Goal: Task Accomplishment & Management: Complete application form

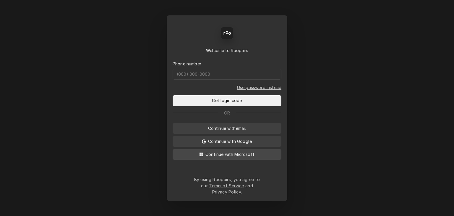
click at [226, 157] on span "Continue with Microsoft" at bounding box center [229, 154] width 51 height 6
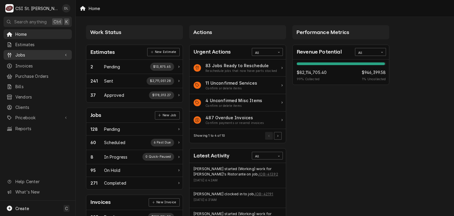
click at [19, 55] on span "Jobs" at bounding box center [37, 55] width 45 height 6
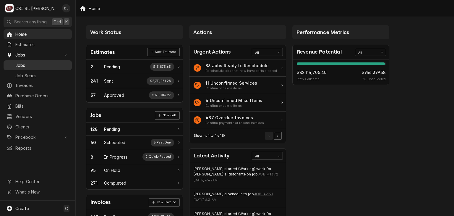
click at [25, 63] on span "Jobs" at bounding box center [41, 65] width 53 height 6
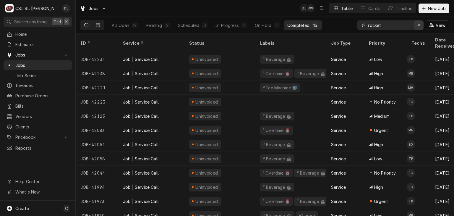
click at [419, 25] on icon "Erase input" at bounding box center [418, 25] width 3 height 4
click at [398, 26] on input "Dynamic Content Wrapper" at bounding box center [396, 24] width 56 height 9
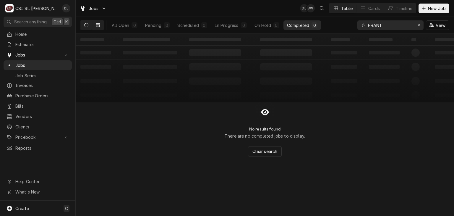
click at [94, 25] on button "Dynamic Content Wrapper" at bounding box center [97, 24] width 11 height 9
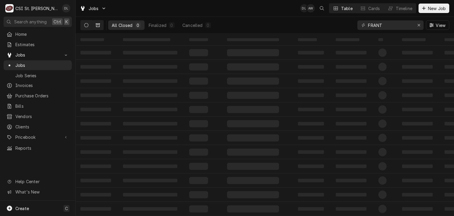
click at [84, 22] on button "Dynamic Content Wrapper" at bounding box center [86, 24] width 11 height 9
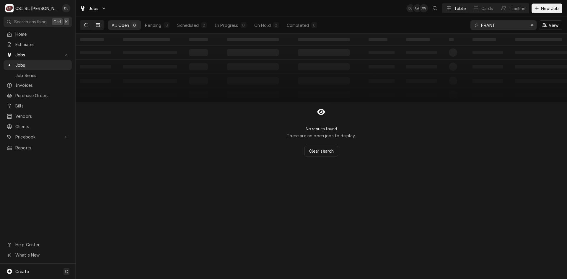
click at [98, 22] on button "Dynamic Content Wrapper" at bounding box center [97, 24] width 11 height 9
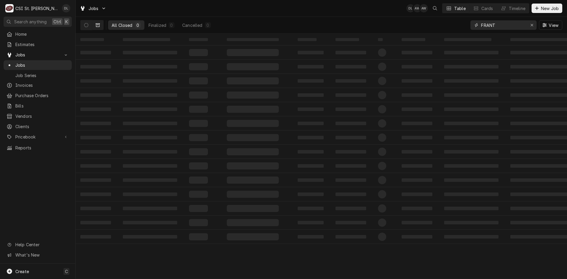
click at [453, 25] on input "FRANT" at bounding box center [503, 24] width 44 height 9
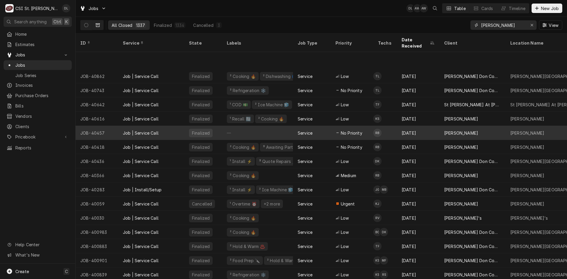
scroll to position [110, 0]
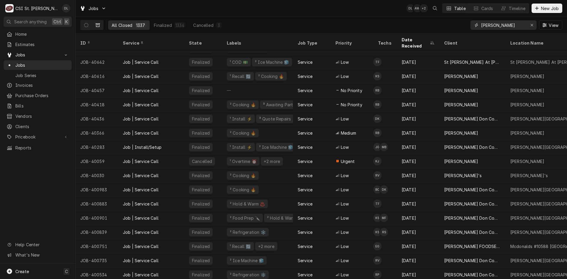
type input "FRAN"
click at [35, 44] on span "Estimates" at bounding box center [41, 44] width 53 height 6
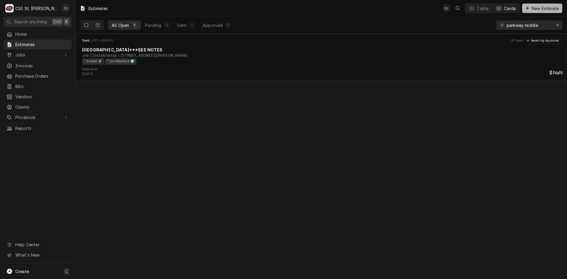
click at [526, 8] on icon "Dynamic Content Wrapper" at bounding box center [528, 8] width 4 height 4
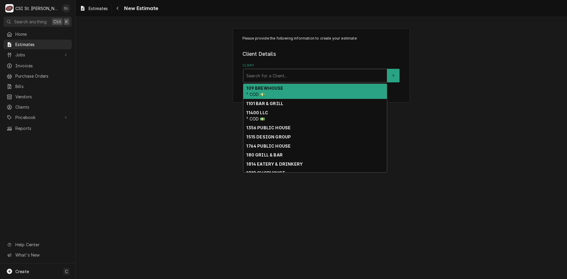
click at [308, 78] on div "Client" at bounding box center [315, 75] width 138 height 11
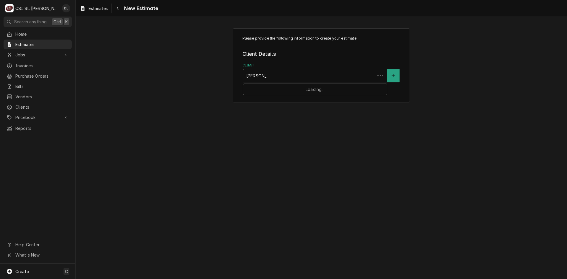
type input "edward don"
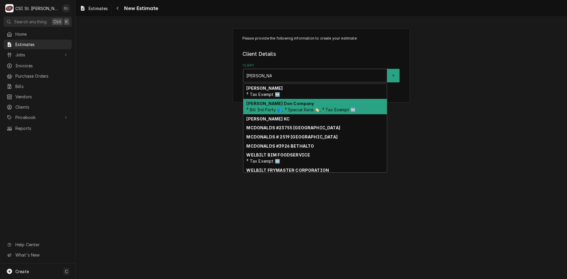
click at [288, 103] on strong "[PERSON_NAME] Don Company" at bounding box center [280, 103] width 68 height 5
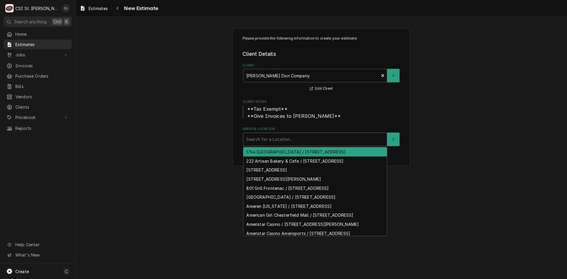
click at [292, 139] on div "Service Location" at bounding box center [315, 139] width 138 height 11
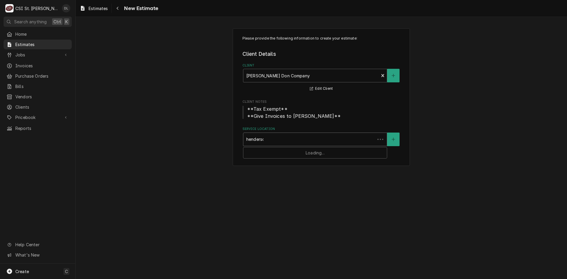
type input "henderson"
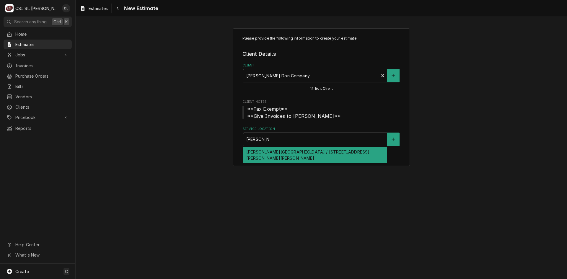
click at [312, 152] on div "Henderson Elementary / 2501 Hackmann Rd, St Charles, MO 63303" at bounding box center [315, 154] width 144 height 15
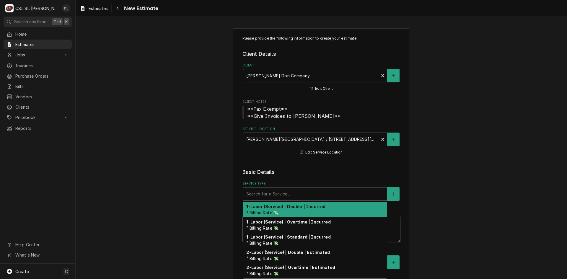
click at [350, 198] on div "Service Type" at bounding box center [315, 194] width 138 height 11
type textarea "x"
type input "i"
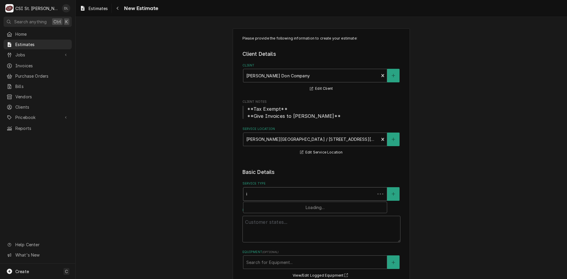
type textarea "x"
type input "in"
type textarea "x"
type input "ins"
type textarea "x"
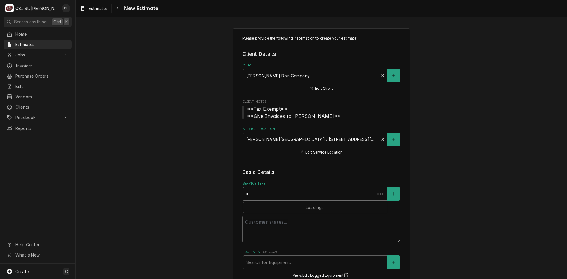
type input "insta"
type textarea "x"
type input "instal"
type textarea "x"
type input "install"
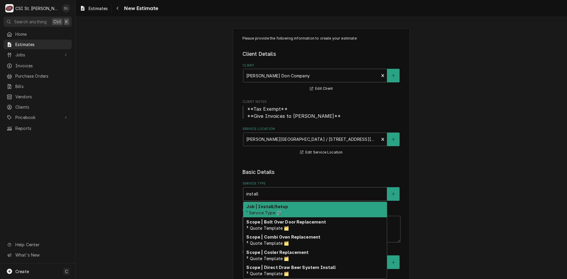
click at [266, 204] on strong "Job | Install/Setup" at bounding box center [267, 206] width 42 height 5
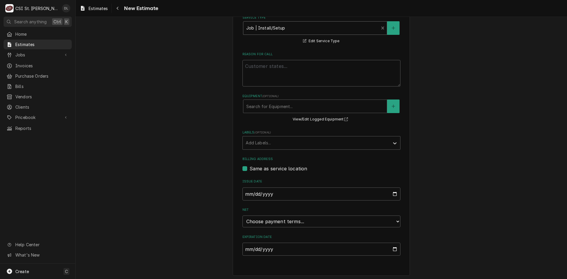
scroll to position [168, 0]
click at [391, 245] on input "Expiration Date" at bounding box center [321, 247] width 158 height 13
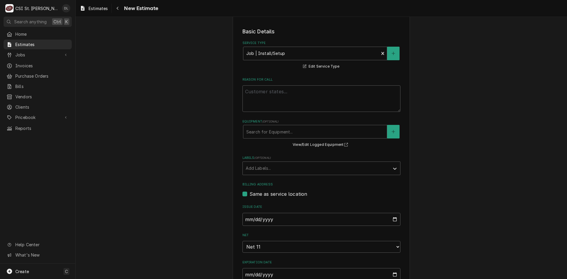
type textarea "x"
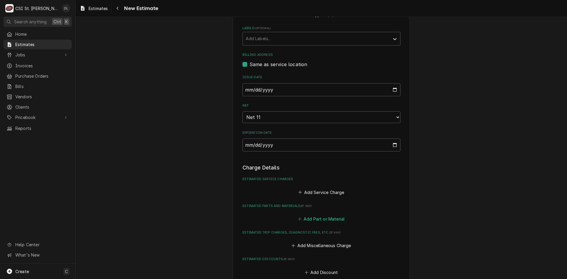
scroll to position [288, 0]
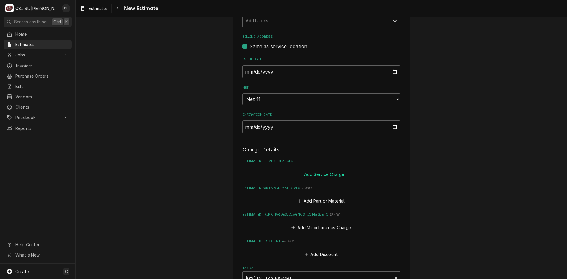
click at [297, 175] on button "Add Service Charge" at bounding box center [321, 174] width 48 height 8
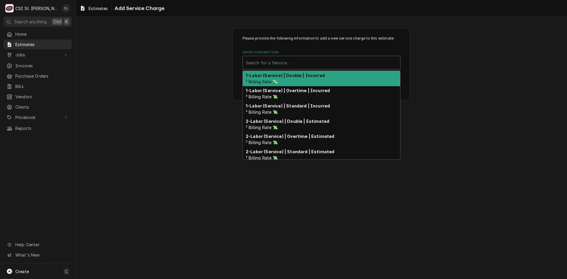
click at [272, 63] on div "Short Description" at bounding box center [322, 62] width 152 height 11
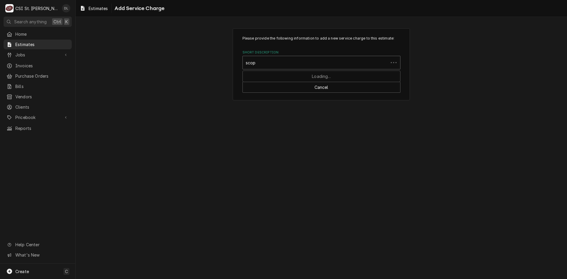
type input "scope"
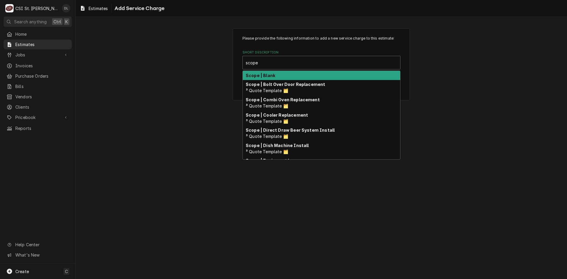
click at [278, 78] on div "Scope | Blank" at bounding box center [321, 75] width 157 height 9
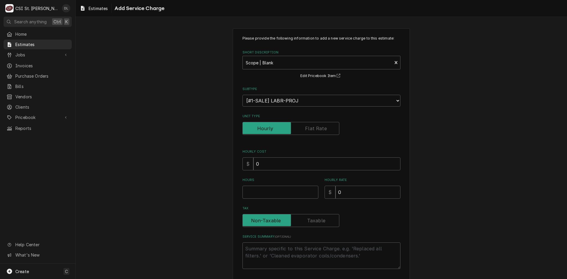
type textarea "x"
click at [318, 128] on label "Unit Type" at bounding box center [290, 128] width 97 height 13
click at [318, 128] on input "Unit Type" at bounding box center [291, 128] width 92 height 13
checkbox input "true"
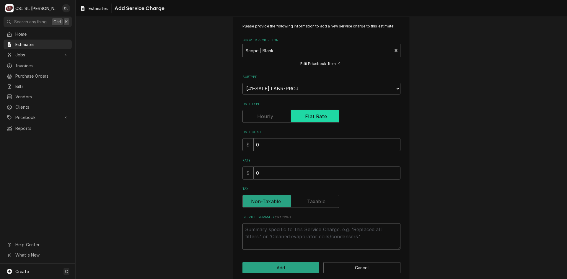
scroll to position [19, 0]
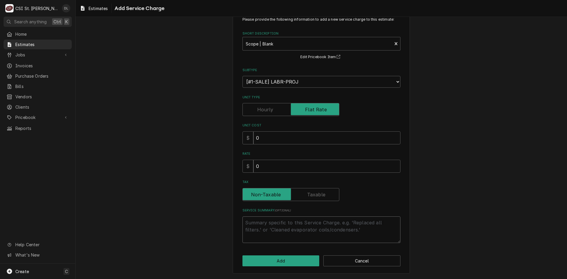
click at [272, 225] on textarea "Service Summary ( optional )" at bounding box center [321, 229] width 158 height 27
type textarea "x"
type textarea "Q"
type textarea "x"
type textarea "Qu"
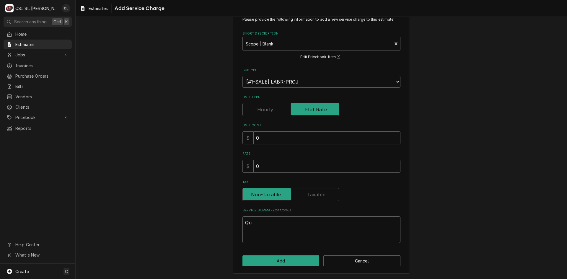
type textarea "x"
type textarea "Quo"
type textarea "x"
type textarea "Quot"
type textarea "x"
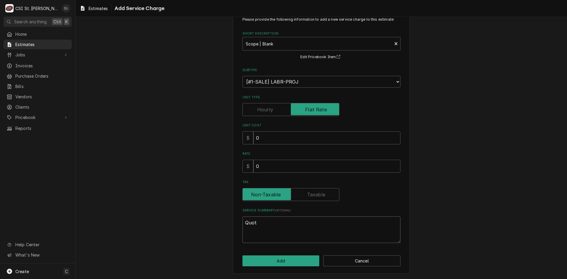
type textarea "Quote"
type textarea "x"
type textarea "Quote"
type textarea "x"
type textarea "Quote t"
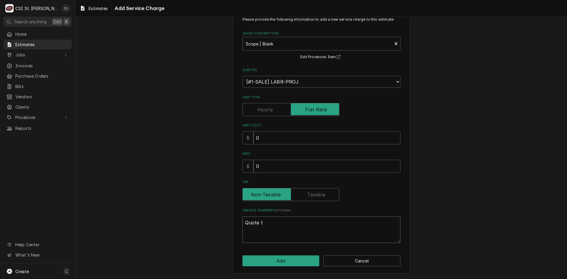
type textarea "x"
type textarea "Quote to"
type textarea "x"
type textarea "Quote to"
type textarea "x"
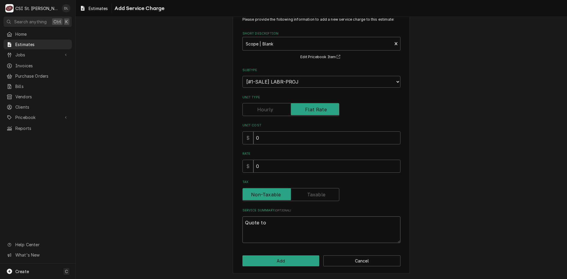
type textarea "Quote to r"
type textarea "x"
type textarea "Quote to re"
type textarea "x"
type textarea "Quote to rec"
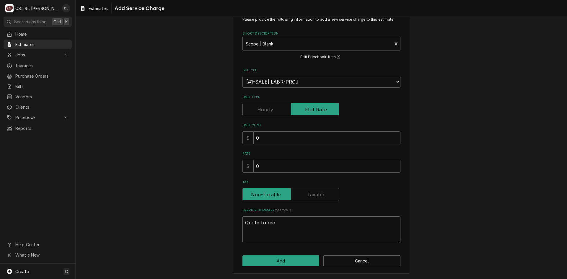
type textarea "x"
type textarea "Quote to rece"
type textarea "x"
type textarea "Quote to recei"
type textarea "x"
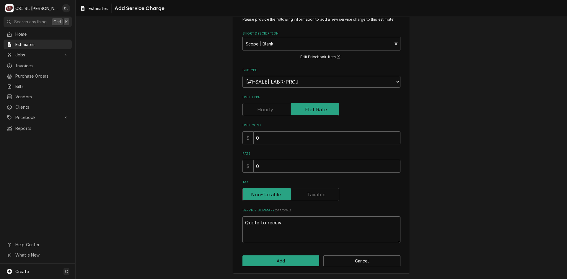
type textarea "Quote to receive"
type textarea "x"
type textarea "Quote to receive,"
type textarea "x"
type textarea "Quote to receive,"
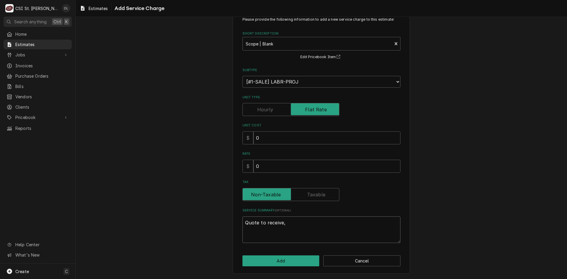
type textarea "x"
type textarea "Quote to receive, i"
type textarea "x"
type textarea "Quote to receive, in"
type textarea "x"
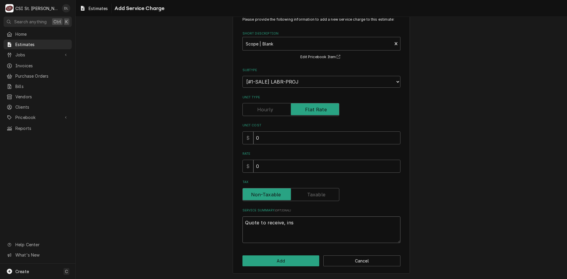
type textarea "Quote to receive, insp"
type textarea "x"
type textarea "Quote to receive, inspe"
type textarea "x"
type textarea "Quote to receive, inspec"
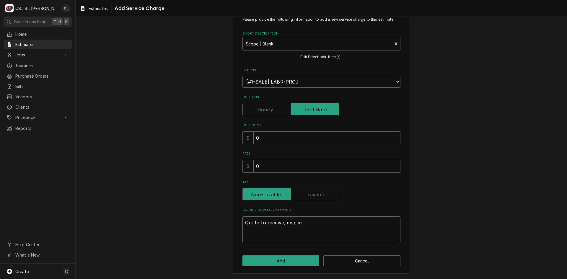
type textarea "x"
type textarea "Quote to receive, inspect,"
type textarea "x"
type textarea "Quote to receive, inspect,"
type textarea "x"
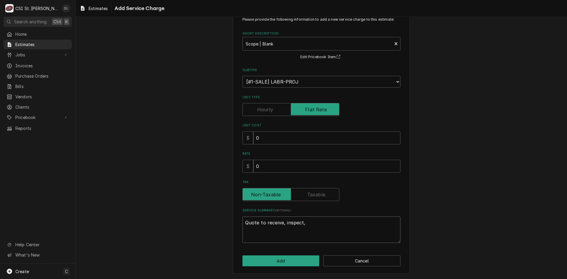
type textarea "Quote to receive, inspect, d"
type textarea "x"
type textarea "Quote to receive, inspect, de"
type textarea "x"
type textarea "Quote to receive, inspect, del"
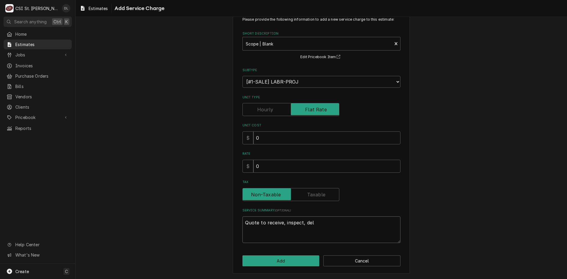
type textarea "x"
type textarea "Quote to receive, inspect, deli"
type textarea "x"
type textarea "Quote to receive, inspect, delie"
type textarea "x"
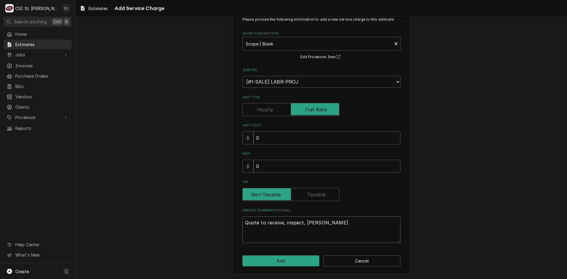
type textarea "Quote to receive, inspect, delier"
type textarea "x"
type textarea "Quote to receive, inspect, delie"
type textarea "x"
type textarea "Quote to receive, inspect, deli"
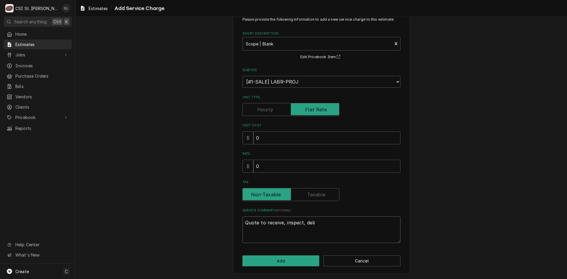
type textarea "x"
type textarea "Quote to receive, inspect, deliv"
type textarea "x"
type textarea "Quote to receive, inspect, delive"
type textarea "x"
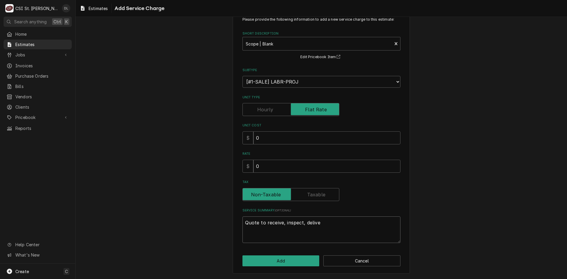
type textarea "Quote to receive, inspect, deliver"
type textarea "x"
type textarea "Quote to receive, inspect, deliver"
type textarea "x"
type textarea "Quote to receive, inspect, deliver a"
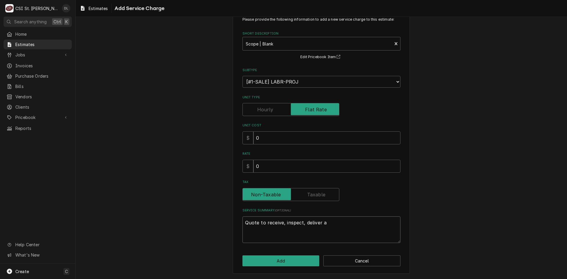
type textarea "x"
type textarea "Quote to receive, inspect, deliver an"
type textarea "x"
type textarea "Quote to receive, inspect, deliver and"
type textarea "x"
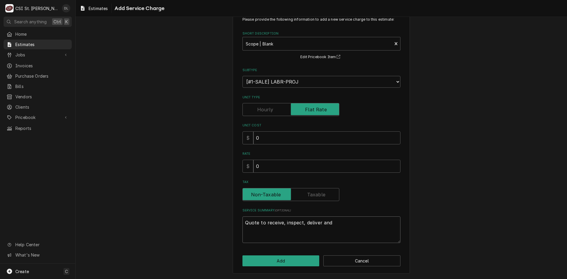
type textarea "Quote to receive, inspect, deliver and"
type textarea "x"
type textarea "Quote to receive, inspect, deliver and a"
type textarea "x"
type textarea "Quote to receive, inspect, deliver and as"
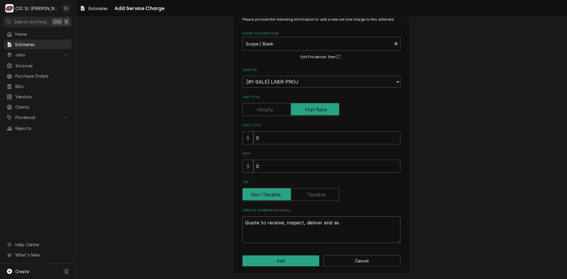
type textarea "x"
type textarea "Quote to receive, inspect, deliver and ass"
type textarea "x"
type textarea "Quote to receive, inspect, deliver and asse"
type textarea "x"
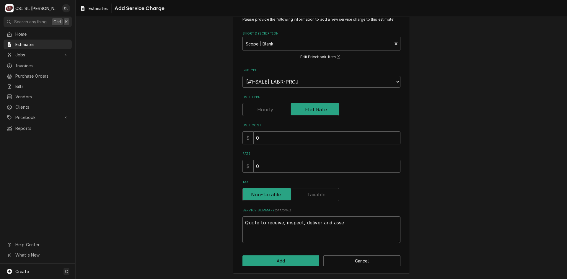
type textarea "Quote to receive, inspect, deliver and assem"
type textarea "x"
type textarea "Quote to receive, inspect, deliver and assemb"
type textarea "x"
type textarea "Quote to receive, inspect, deliver and assembl"
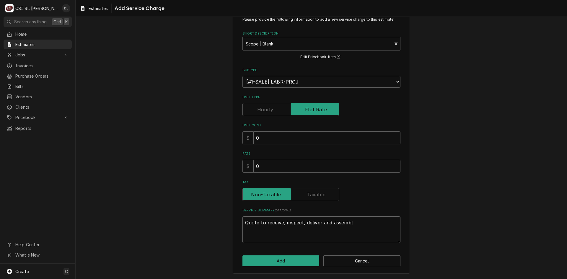
type textarea "x"
type textarea "Quote to receive, inspect, deliver and assemble"
type textarea "x"
type textarea "Quote to receive, inspect, deliver and assemble"
type textarea "x"
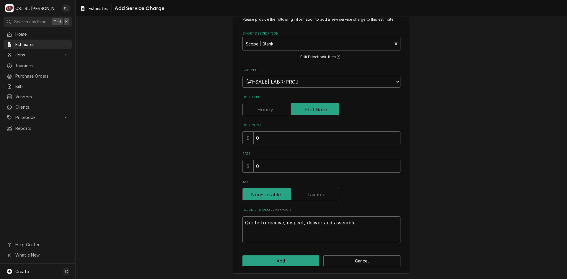
type textarea "Quote to receive, inspect, deliver and assemble w"
type textarea "x"
type textarea "Quote to receive, inspect, deliver and assemble wo"
type textarea "x"
type textarea "Quote to receive, inspect, deliver and assemble wor"
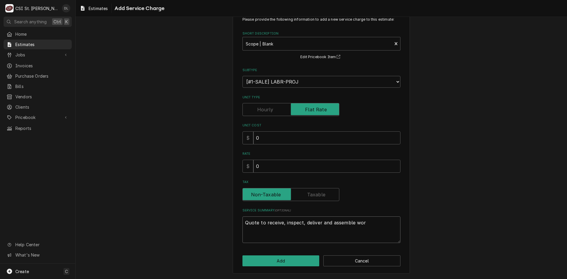
type textarea "x"
type textarea "Quote to receive, inspect, deliver and assemble work"
type textarea "x"
type textarea "Quote to receive, inspect, deliver and assemble work"
type textarea "x"
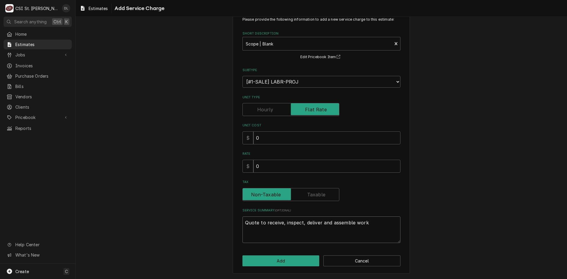
type textarea "Quote to receive, inspect, deliver and assemble work t"
type textarea "x"
type textarea "Quote to receive, inspect, deliver and assemble work ta"
type textarea "x"
type textarea "Quote to receive, inspect, deliver and assemble work tal"
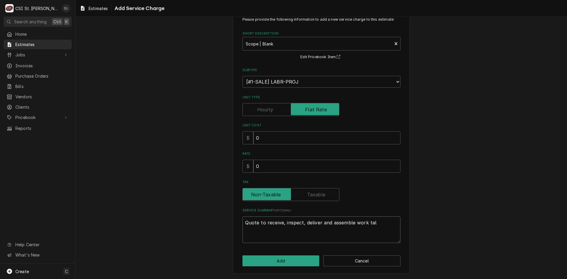
type textarea "x"
type textarea "Quote to receive, inspect, deliver and assemble work talb"
type textarea "x"
type textarea "Quote to receive, inspect, deliver and assemble work tal"
type textarea "x"
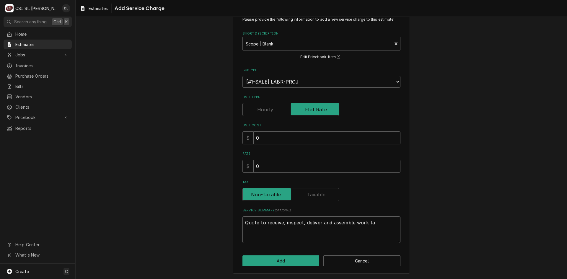
type textarea "Quote to receive, inspect, deliver and assemble work tab"
type textarea "x"
type textarea "Quote to receive, inspect, deliver and assemble work tabl"
type textarea "x"
type textarea "Quote to receive, inspect, deliver and assemble work table"
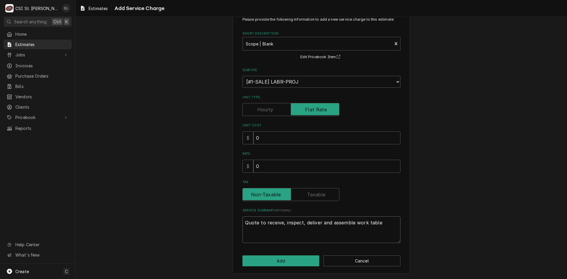
type textarea "x"
type textarea "Quote to receive, inspect, deliver and assemble work table."
type textarea "x"
type textarea "Quote to receive, inspect, deliver and assemble work table."
type textarea "x"
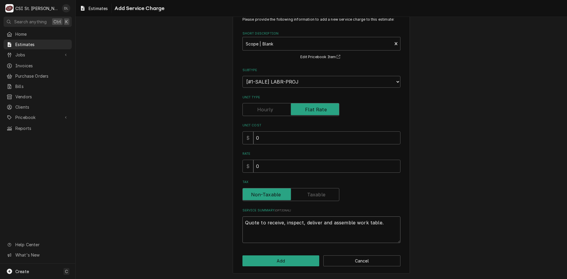
type textarea "Quote to receive, inspect, deliver and assemble work table."
type textarea "x"
type textarea "Quote to receive, inspect, deliver and assemble work table. C"
type textarea "x"
type textarea "Quote to receive, inspect, deliver and assemble work table. CS"
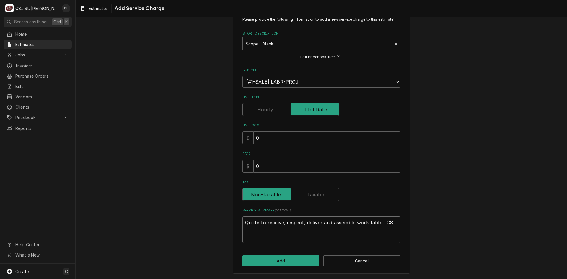
type textarea "x"
type textarea "Quote to receive, inspect, deliver and assemble work table. CSI"
type textarea "x"
type textarea "Quote to receive, inspect, deliver and assemble work table. CSI"
type textarea "x"
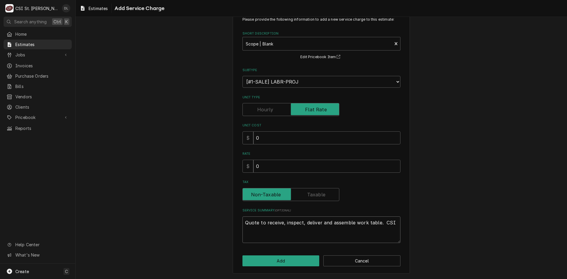
type textarea "Quote to receive, inspect, deliver and assemble work table. CSI t"
type textarea "x"
type textarea "Quote to receive, inspect, deliver and assemble work table. CSI to"
type textarea "x"
type textarea "Quote to receive, inspect, deliver and assemble work table. CSI to"
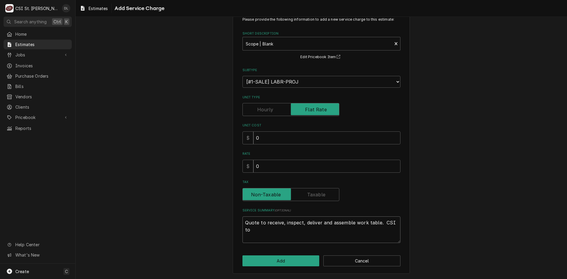
type textarea "x"
type textarea "Quote to receive, inspect, deliver and assemble work table. CSI to t"
type textarea "x"
type textarea "Quote to receive, inspect, deliver and assemble work table. CSI to"
type textarea "x"
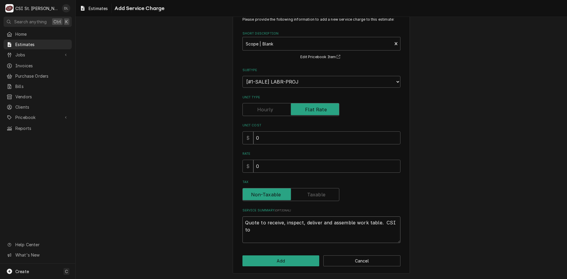
type textarea "Quote to receive, inspect, deliver and assemble work table. CSI to m"
type textarea "x"
type textarea "Quote to receive, inspect, deliver and assemble work table. CSI to mak"
type textarea "x"
type textarea "Quote to receive, inspect, deliver and assemble work table. CSI to make"
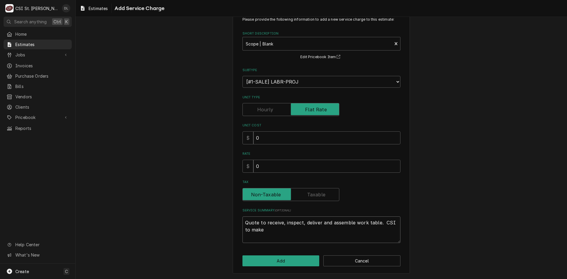
type textarea "x"
type textarea "Quote to receive, inspect, deliver and assemble work table. CSI to make"
type textarea "x"
type textarea "Quote to receive, inspect, deliver and assemble work table. CSI to make r"
type textarea "x"
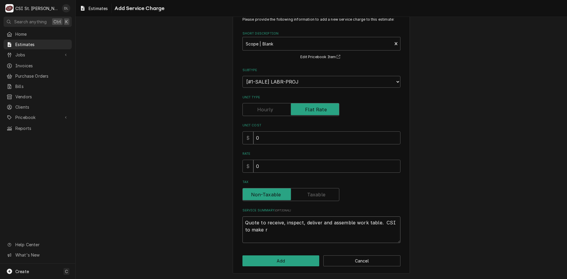
type textarea "Quote to receive, inspect, deliver and assemble work table. CSI to make re"
type textarea "x"
type textarea "Quote to receive, inspect, deliver and assemble work table. CSI to make read"
type textarea "x"
type textarea "Quote to receive, inspect, deliver and assemble work table. CSI to make ready"
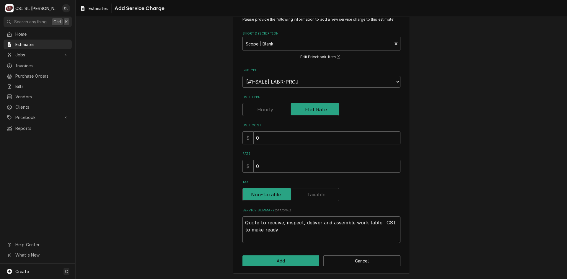
type textarea "x"
type textarea "Quote to receive, inspect, deliver and assemble work table. CSI to make ready fo"
type textarea "x"
type textarea "Quote to receive, inspect, deliver and assemble work table. CSI to make ready f…"
type textarea "x"
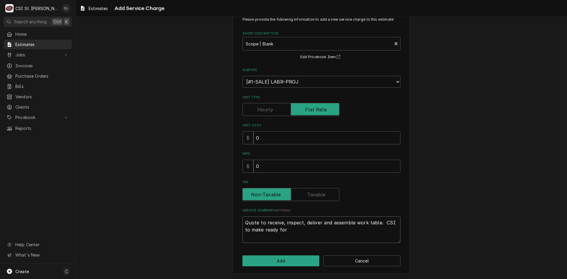
type textarea "Quote to receive, inspect, deliver and assemble work table. CSI to make ready f…"
type textarea "x"
type textarea "Quote to receive, inspect, deliver and assemble work table. CSI to make ready f…"
type textarea "x"
type textarea "Quote to receive, inspect, deliver and assemble work table. CSI to make ready f…"
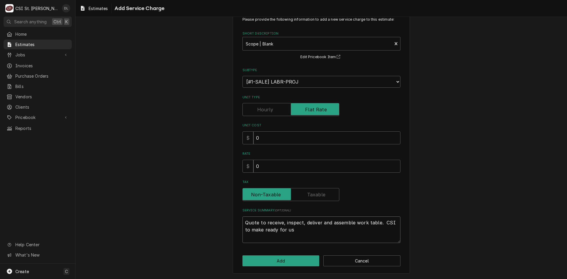
type textarea "x"
type textarea "Quote to receive, inspect, deliver and assemble work table. CSI to make ready f…"
type textarea "x"
type textarea "Quote to receive, inspect, deliver and assemble work table. CSI to make ready f…"
click at [292, 260] on button "Add" at bounding box center [280, 260] width 77 height 11
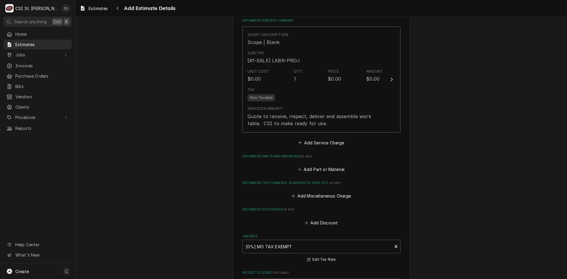
scroll to position [436, 0]
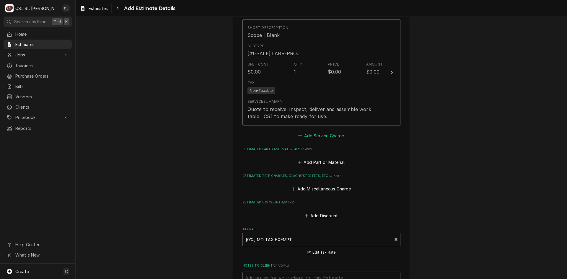
click at [298, 135] on icon "Estimated Service Charges" at bounding box center [300, 135] width 4 height 4
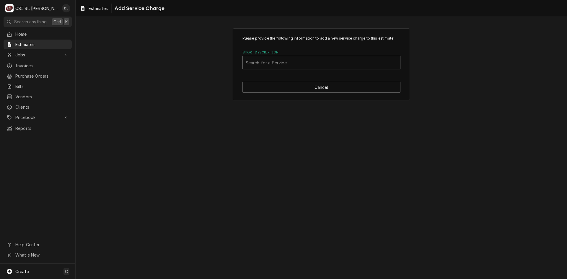
click at [283, 63] on div "Short Description" at bounding box center [322, 62] width 152 height 11
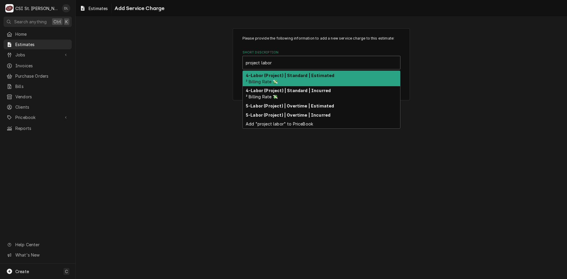
click at [292, 80] on div "4-Labor (Project) | Standard | Estimated ² Billing Rate 💸" at bounding box center [321, 78] width 157 height 15
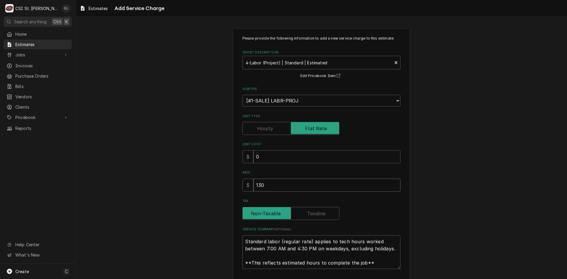
drag, startPoint x: 276, startPoint y: 188, endPoint x: 230, endPoint y: 182, distance: 46.1
click at [230, 182] on div "Please provide the following information to add a new service charge to this es…" at bounding box center [321, 164] width 491 height 282
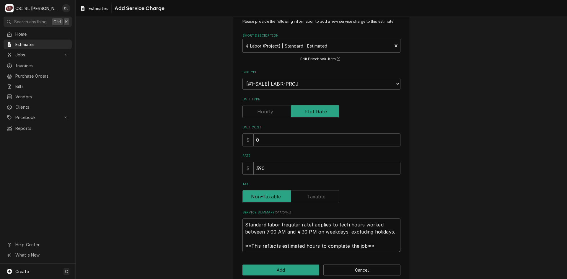
scroll to position [26, 0]
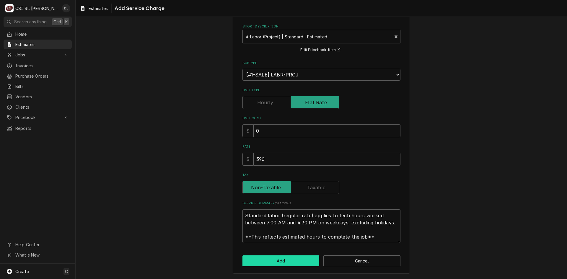
click at [279, 258] on button "Add" at bounding box center [280, 260] width 77 height 11
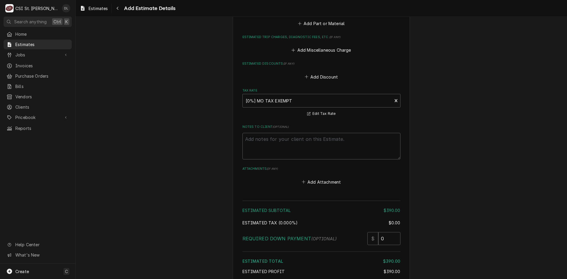
scroll to position [756, 0]
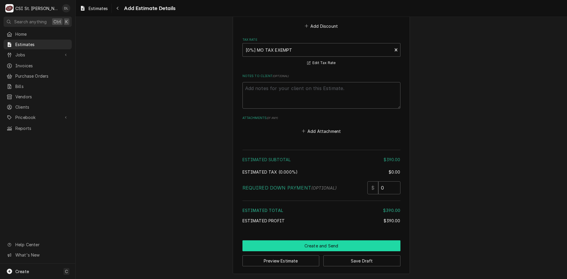
click at [321, 244] on button "Create and Send" at bounding box center [321, 245] width 158 height 11
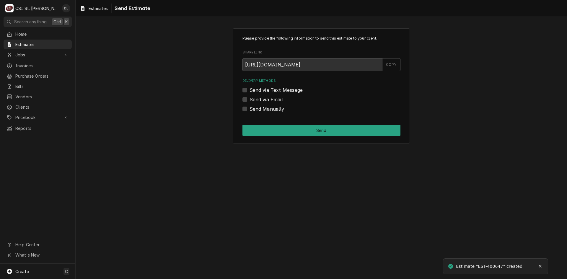
click at [250, 109] on label "Send Manually" at bounding box center [267, 108] width 35 height 7
click at [250, 109] on input "Send Manually" at bounding box center [329, 111] width 158 height 13
checkbox input "true"
click at [302, 128] on button "Send" at bounding box center [321, 130] width 158 height 11
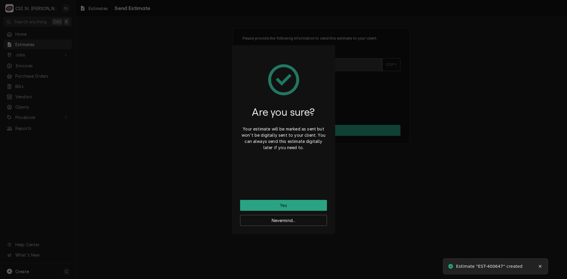
click at [283, 199] on div "Are you sure? Your estimate will be marked as sent but won't be digitally sent …" at bounding box center [283, 126] width 87 height 146
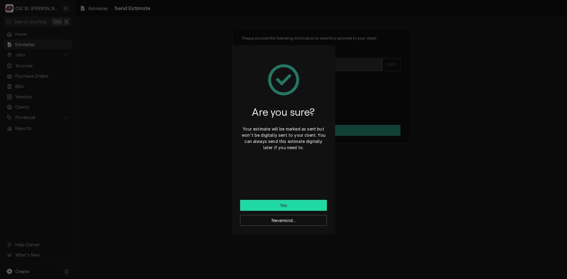
click at [282, 204] on button "Yes" at bounding box center [283, 205] width 87 height 11
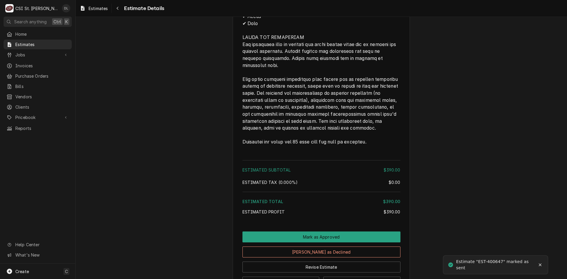
scroll to position [784, 0]
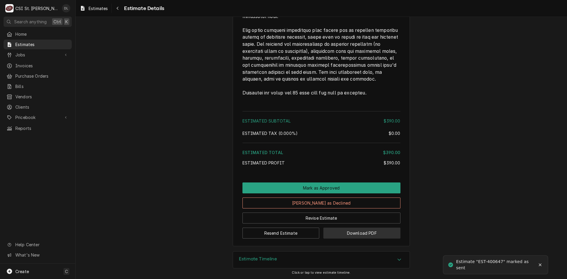
click at [365, 229] on button "Download PDF" at bounding box center [361, 233] width 77 height 11
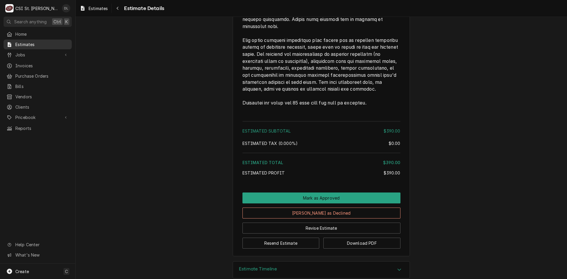
click at [16, 41] on span "Estimates" at bounding box center [41, 44] width 53 height 6
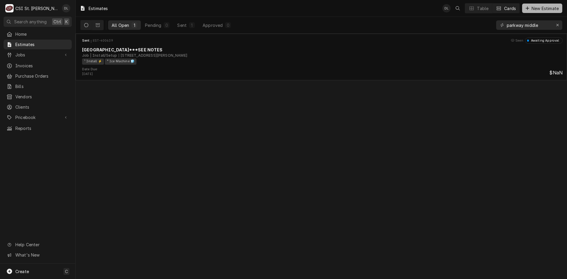
click at [526, 7] on icon "Dynamic Content Wrapper" at bounding box center [528, 8] width 4 height 4
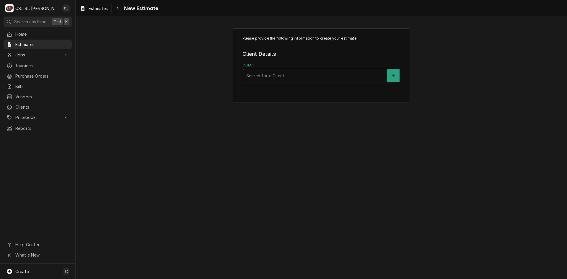
click at [343, 79] on div "Client" at bounding box center [315, 75] width 138 height 11
